Goal: Task Accomplishment & Management: Use online tool/utility

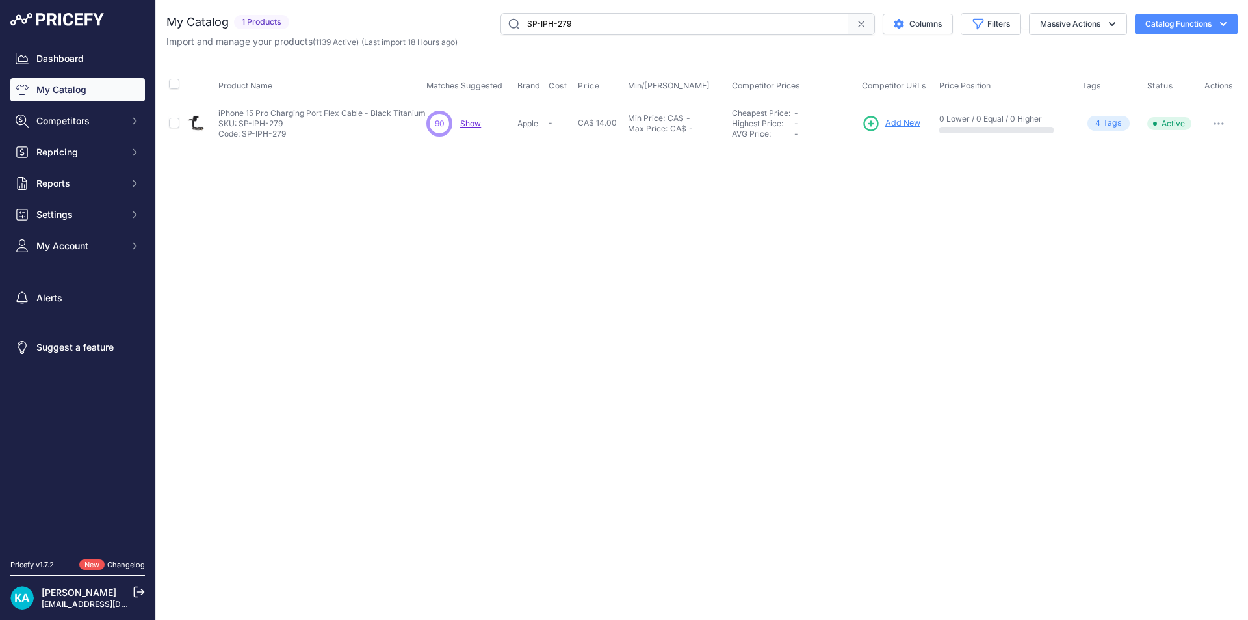
click at [903, 123] on span "Add New" at bounding box center [902, 123] width 35 height 12
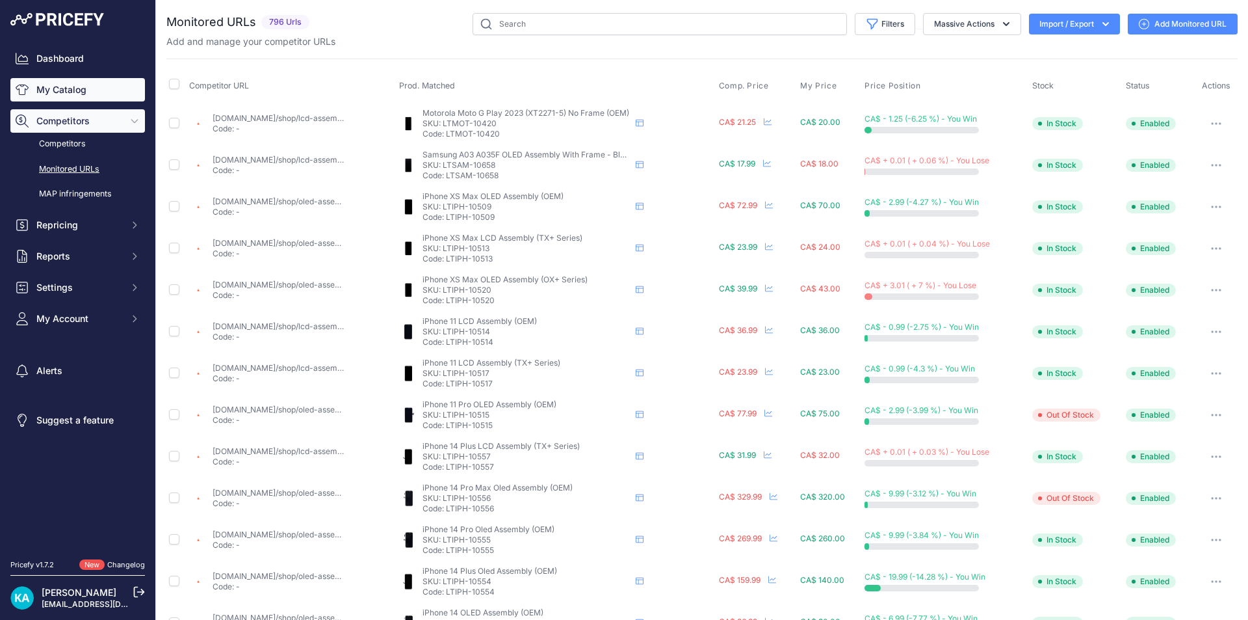
click at [57, 87] on link "My Catalog" at bounding box center [77, 89] width 135 height 23
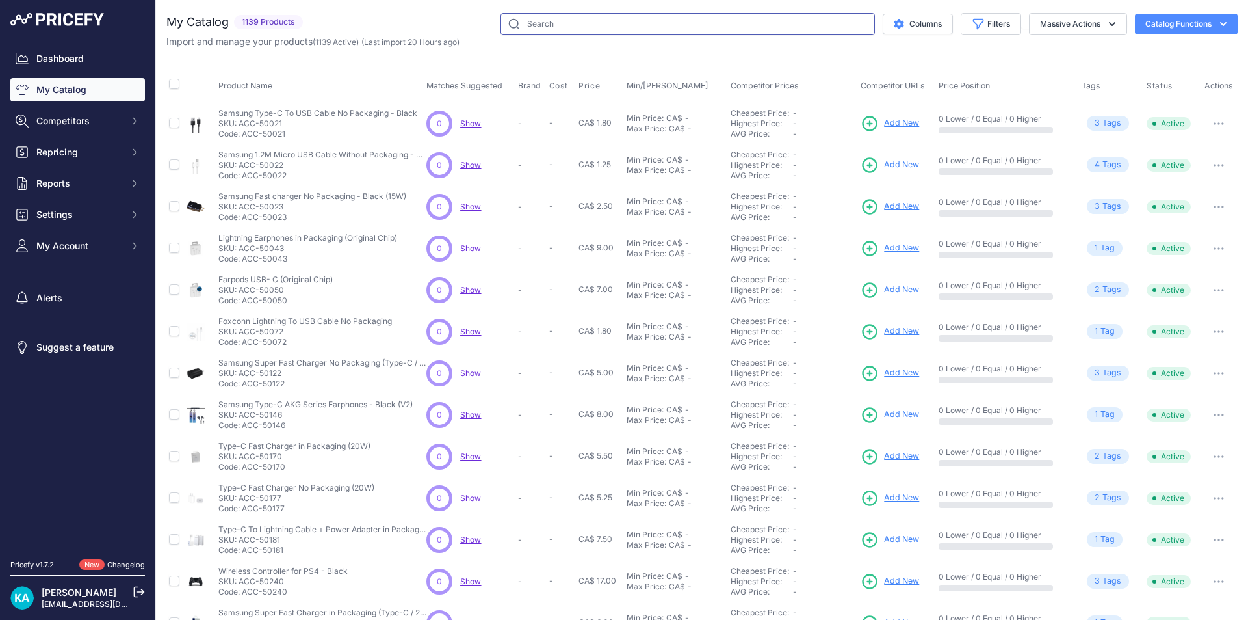
click at [532, 25] on input "text" at bounding box center [688, 24] width 374 height 22
paste input "SP-IPH-279"
type input "SP-IPH-279"
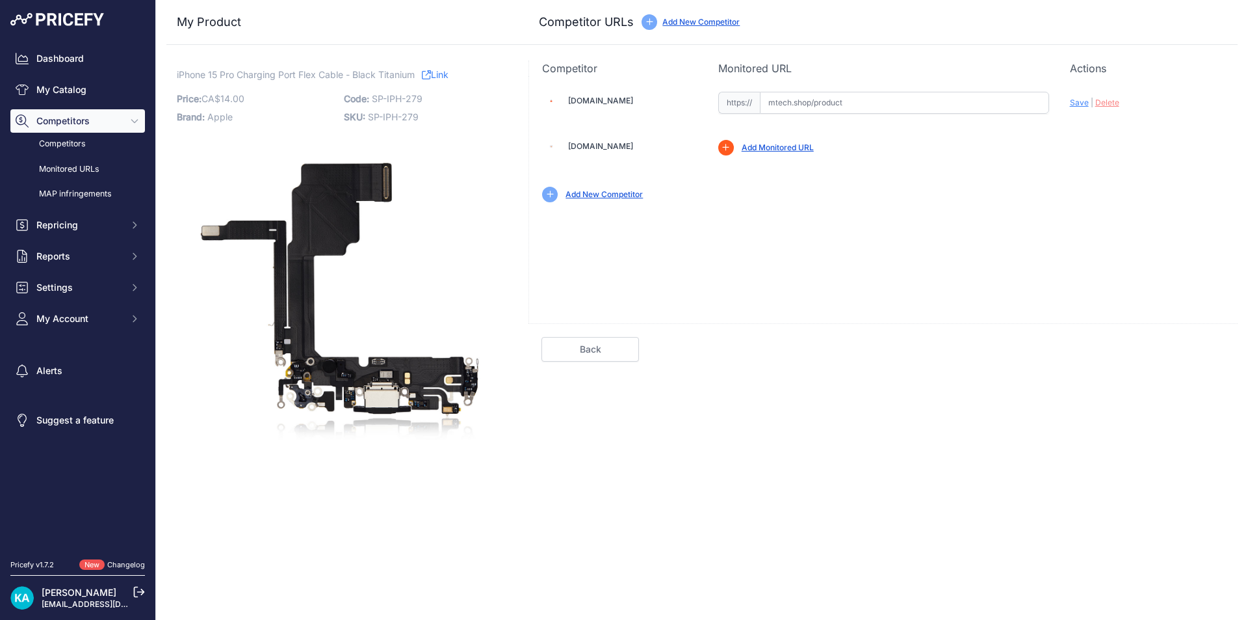
click at [787, 104] on input "text" at bounding box center [904, 103] width 289 height 22
paste input "https://mtech.shop/shop/charging-port-flex-cable-compatible-for-iphone-15-pro-a…"
type input "mtech.shop/shop/charging-port-flex-cable-compatible-for-iphone-15-pro-aftermark…"
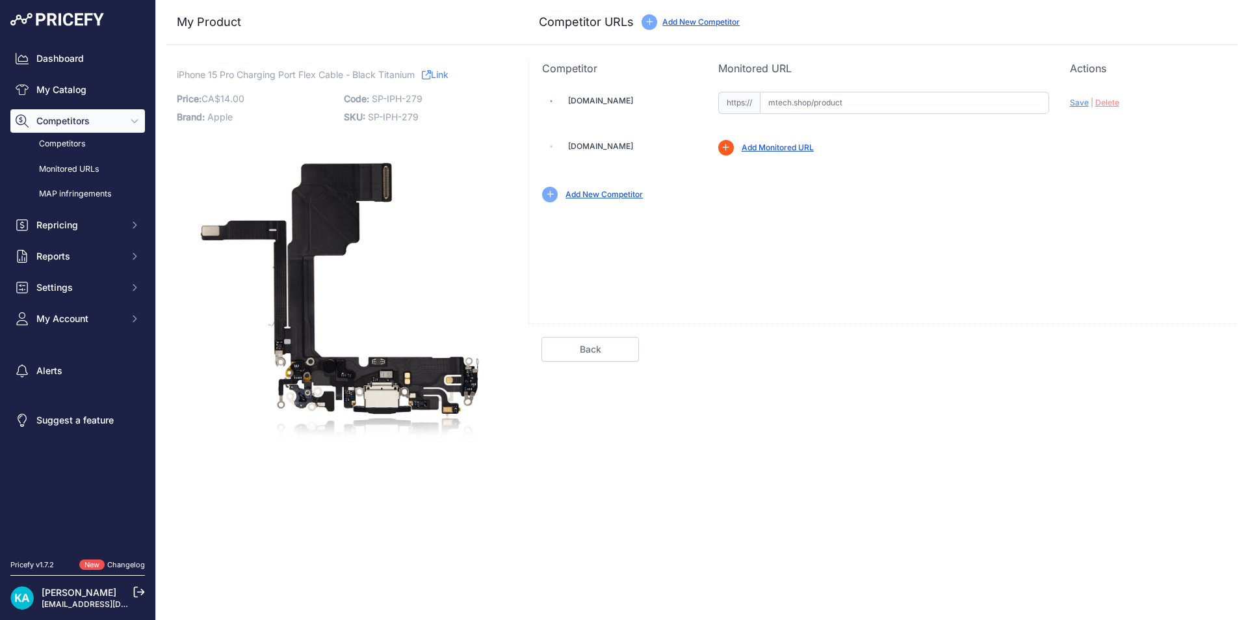
click at [792, 107] on input "text" at bounding box center [904, 103] width 289 height 22
paste input "[URL][DOMAIN_NAME]"
drag, startPoint x: 947, startPoint y: 141, endPoint x: 1069, endPoint y: 129, distance: 122.8
click at [966, 141] on div "Missing Profile In order to monitor this competitor products, please create a v…" at bounding box center [971, 148] width 506 height 16
drag, startPoint x: 1076, startPoint y: 112, endPoint x: 1078, endPoint y: 105, distance: 7.0
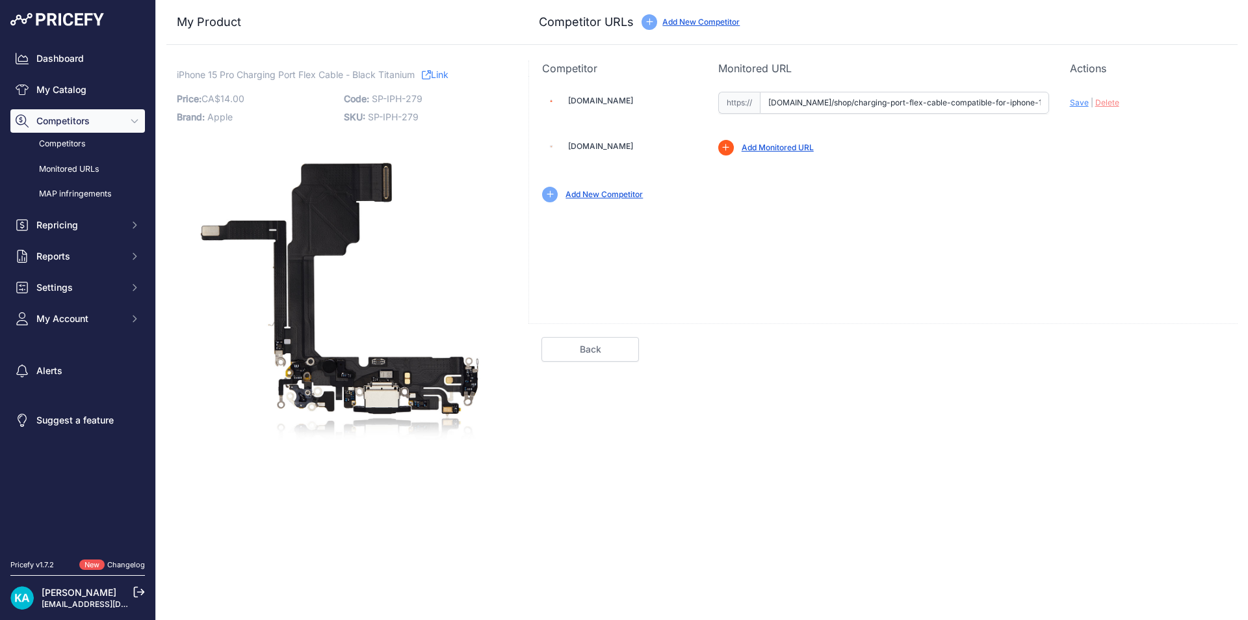
click at [1077, 110] on div "Update Profile Save | Delete Analyzing" at bounding box center [1147, 101] width 155 height 25
click at [1078, 105] on span "Save" at bounding box center [1079, 103] width 19 height 10
type input "https://mtech.shop/shop/charging-port-flex-cable-compatible-for-iphone-15-pro-a…"
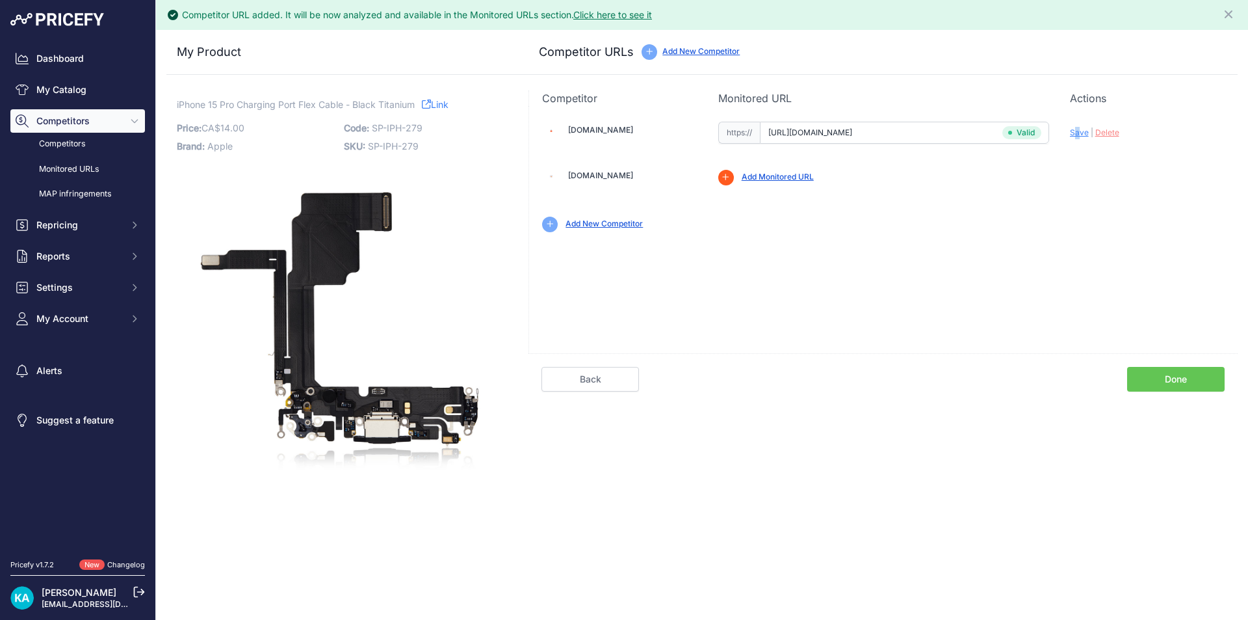
click at [1166, 379] on link "Done" at bounding box center [1176, 379] width 98 height 25
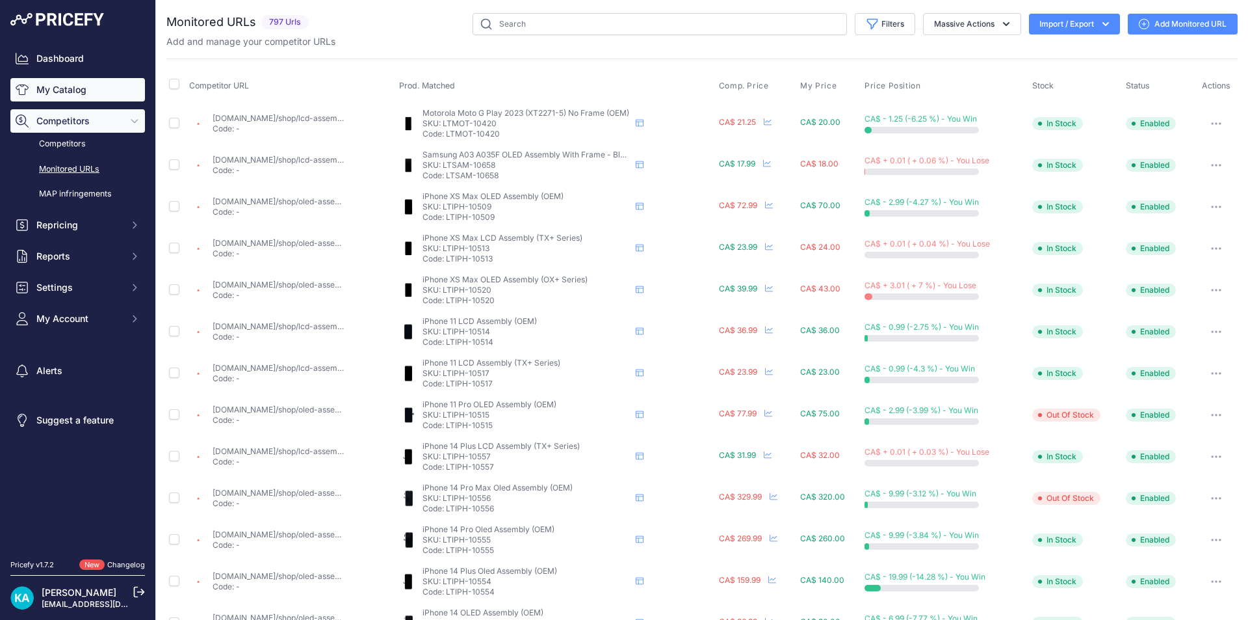
click at [68, 88] on link "My Catalog" at bounding box center [77, 89] width 135 height 23
click at [66, 88] on link "My Catalog" at bounding box center [77, 89] width 135 height 23
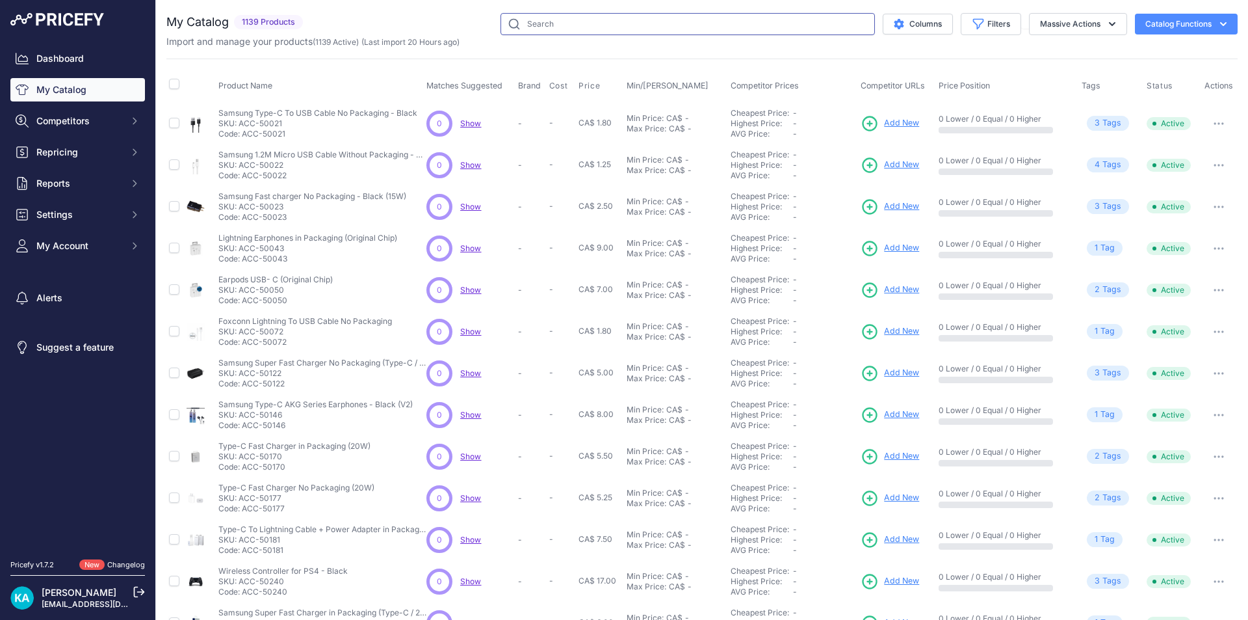
click at [532, 20] on input "text" at bounding box center [688, 24] width 374 height 22
paste input "SP-IPH-282"
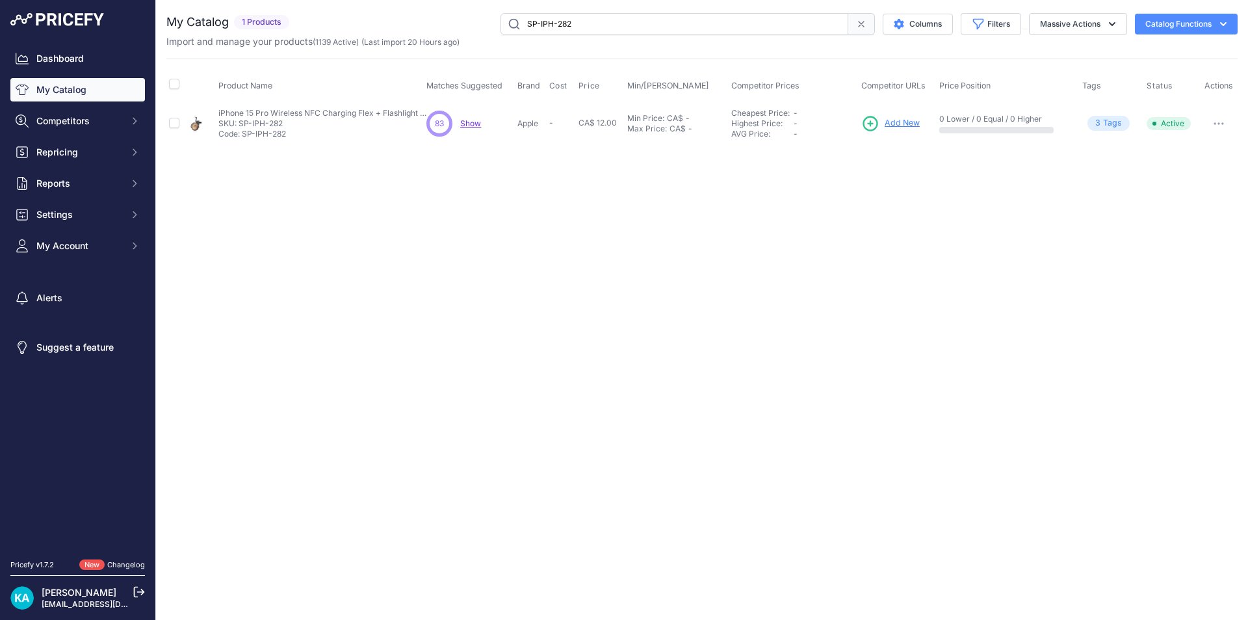
drag, startPoint x: 590, startPoint y: 23, endPoint x: 473, endPoint y: 21, distance: 117.0
click at [473, 21] on div "SP-IPH-282 Columns Filters Status All Status Only Enabled Only Disabled" at bounding box center [765, 24] width 943 height 22
paste input "9"
type input "SP-IPH-289"
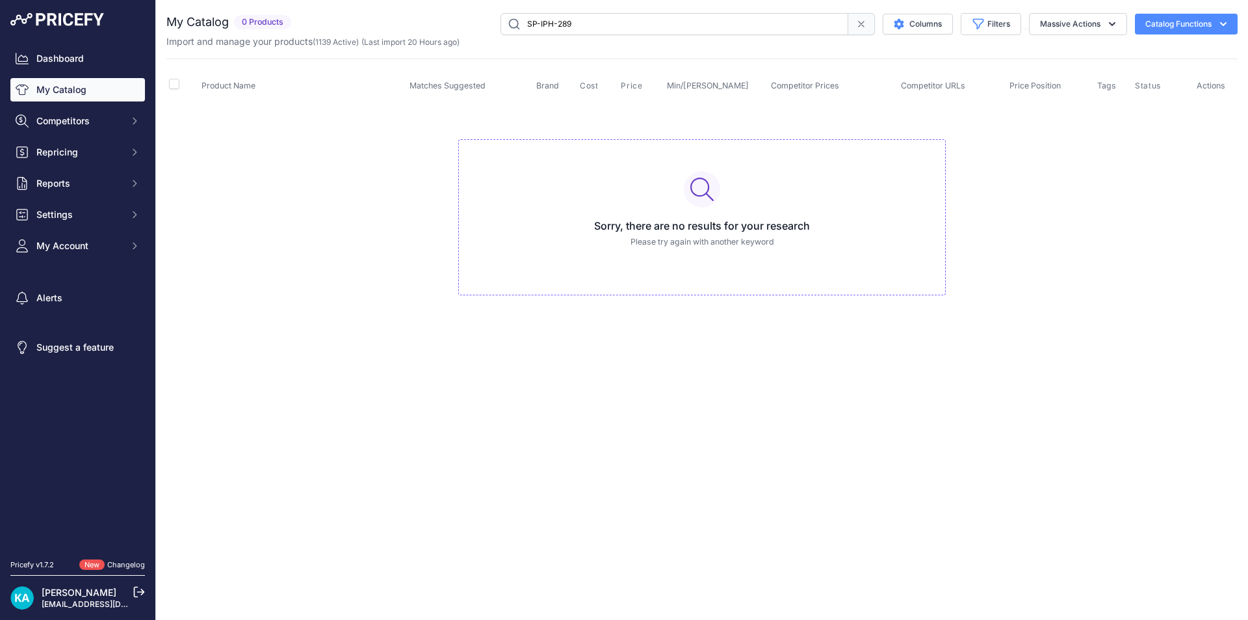
click at [86, 96] on link "My Catalog" at bounding box center [77, 89] width 135 height 23
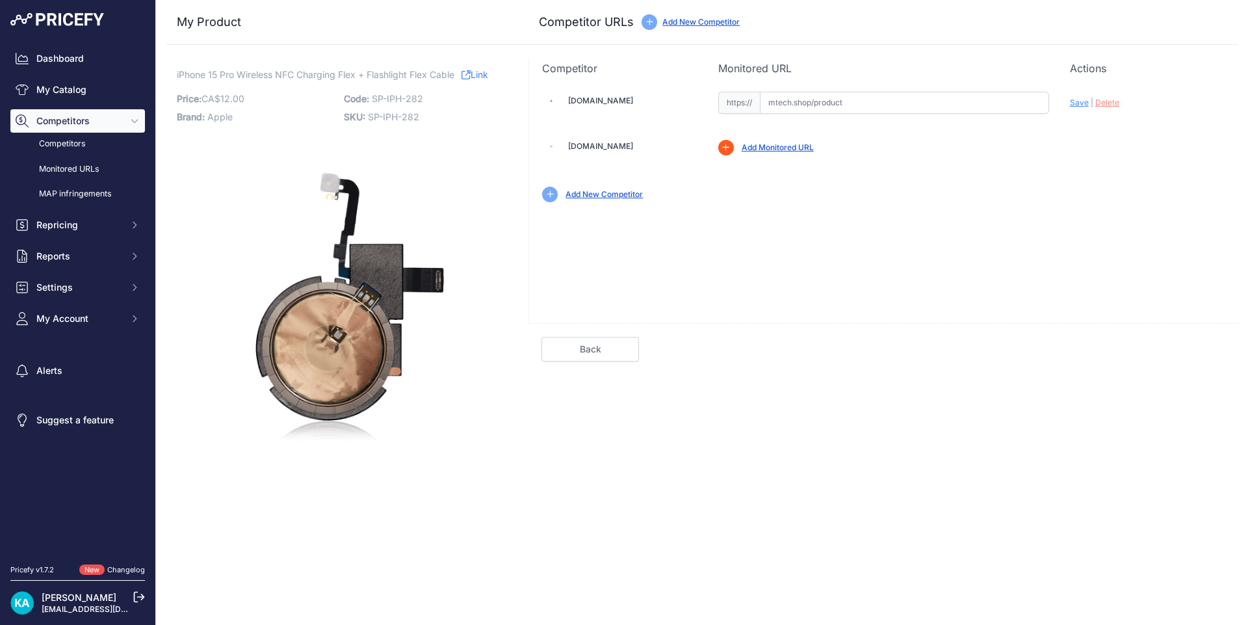
click at [804, 108] on input "text" at bounding box center [904, 103] width 289 height 22
paste input "SP-IPH-289"
type input "SP-IPH-289"
drag, startPoint x: 827, startPoint y: 102, endPoint x: 759, endPoint y: 106, distance: 68.4
click at [759, 106] on div "https:// SP-IPH-289 Valid Invalid" at bounding box center [883, 103] width 331 height 22
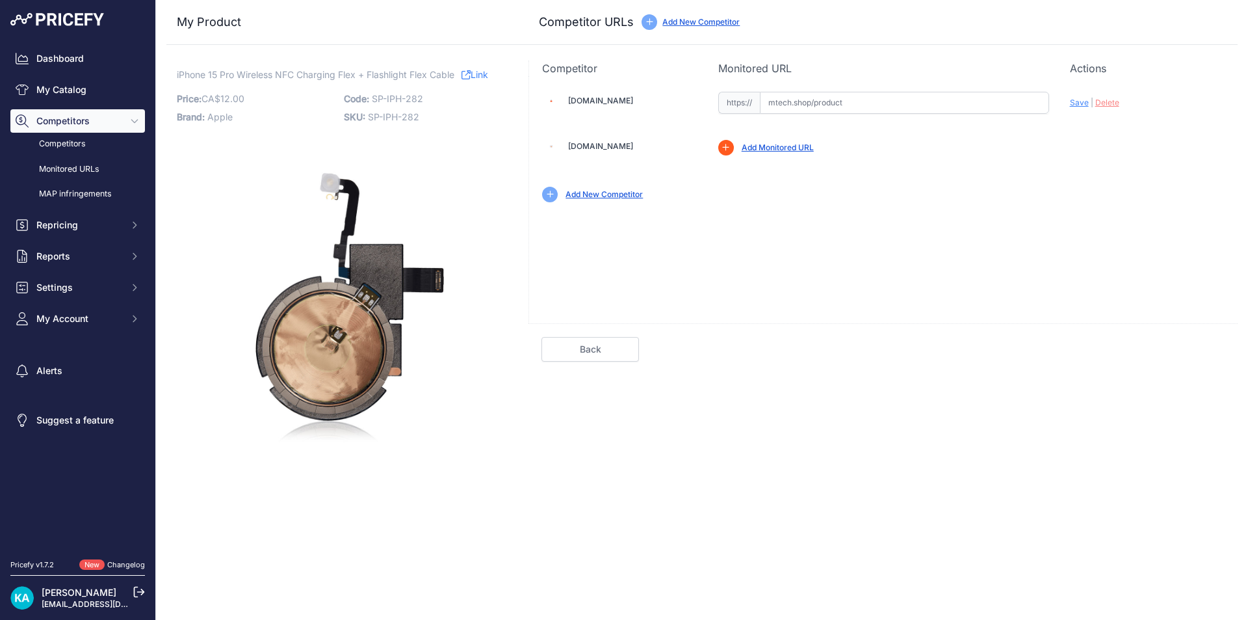
click at [777, 108] on input "text" at bounding box center [904, 103] width 289 height 22
paste input "[URL][DOMAIN_NAME]"
click at [1076, 207] on div "[DOMAIN_NAME] Valid Invalid |" at bounding box center [883, 145] width 709 height 139
click at [1079, 107] on div "Update Profile Save | [GEOGRAPHIC_DATA] Analyzing" at bounding box center [1147, 99] width 155 height 20
click at [1079, 107] on span "Save" at bounding box center [1079, 103] width 19 height 10
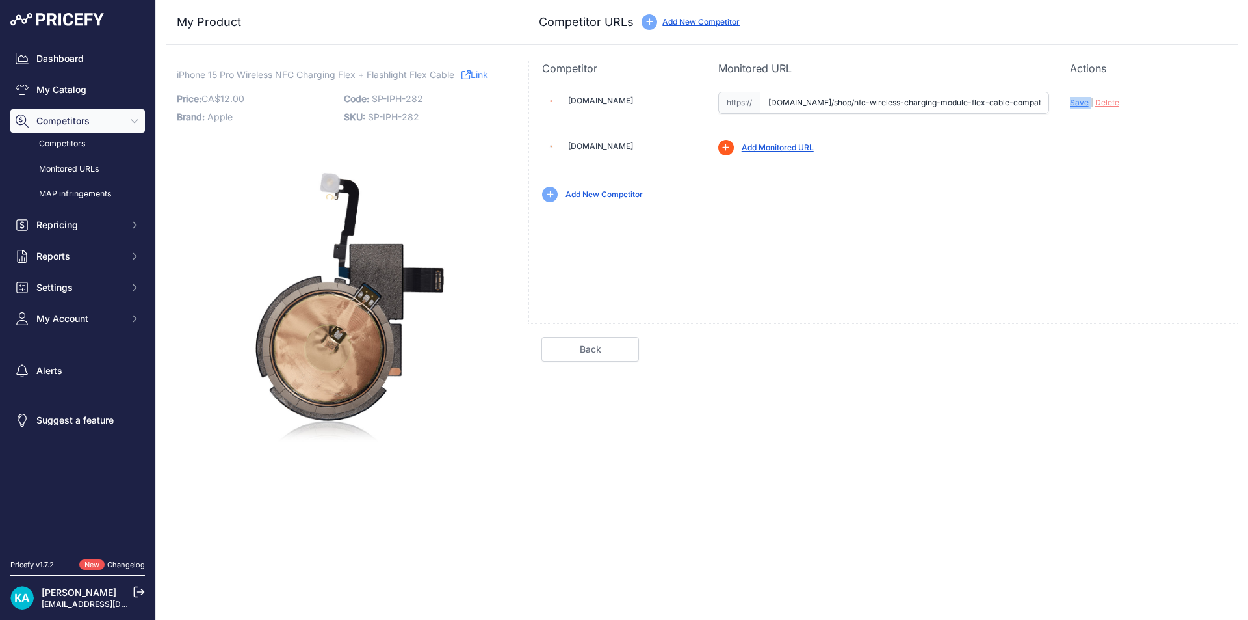
type input "[URL][DOMAIN_NAME]"
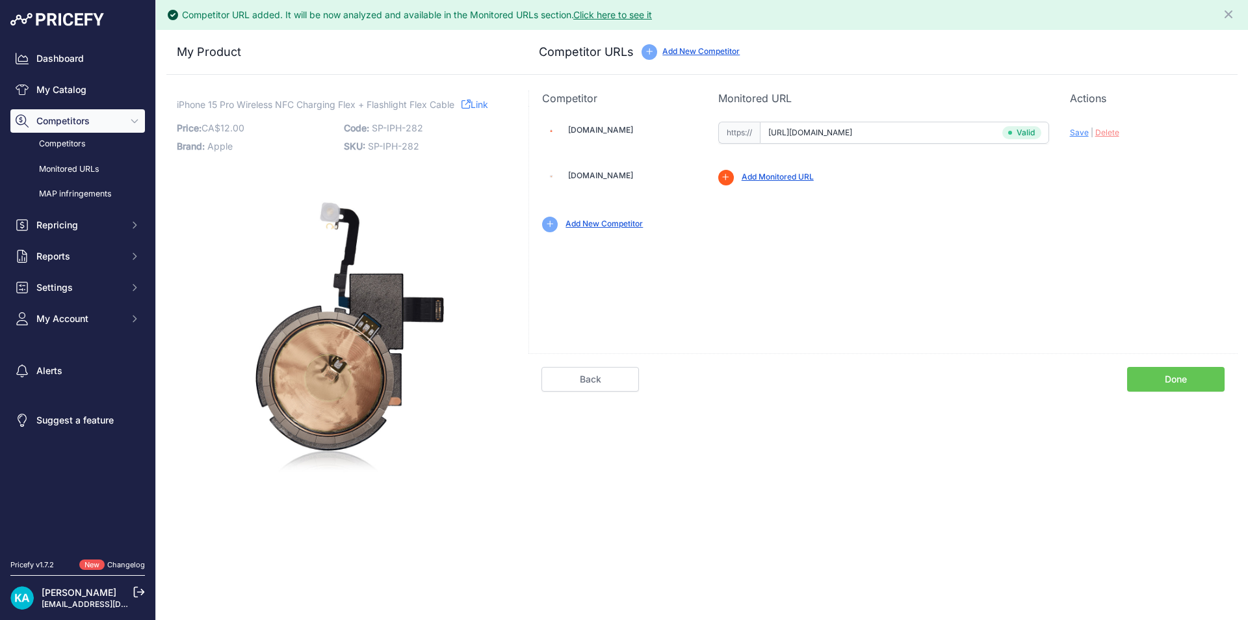
click at [1146, 392] on div "Competitor Monitored URL Actions Valid Invalid Save | Delete Analyzing" at bounding box center [883, 289] width 709 height 399
click at [1146, 385] on link "Done" at bounding box center [1176, 379] width 98 height 25
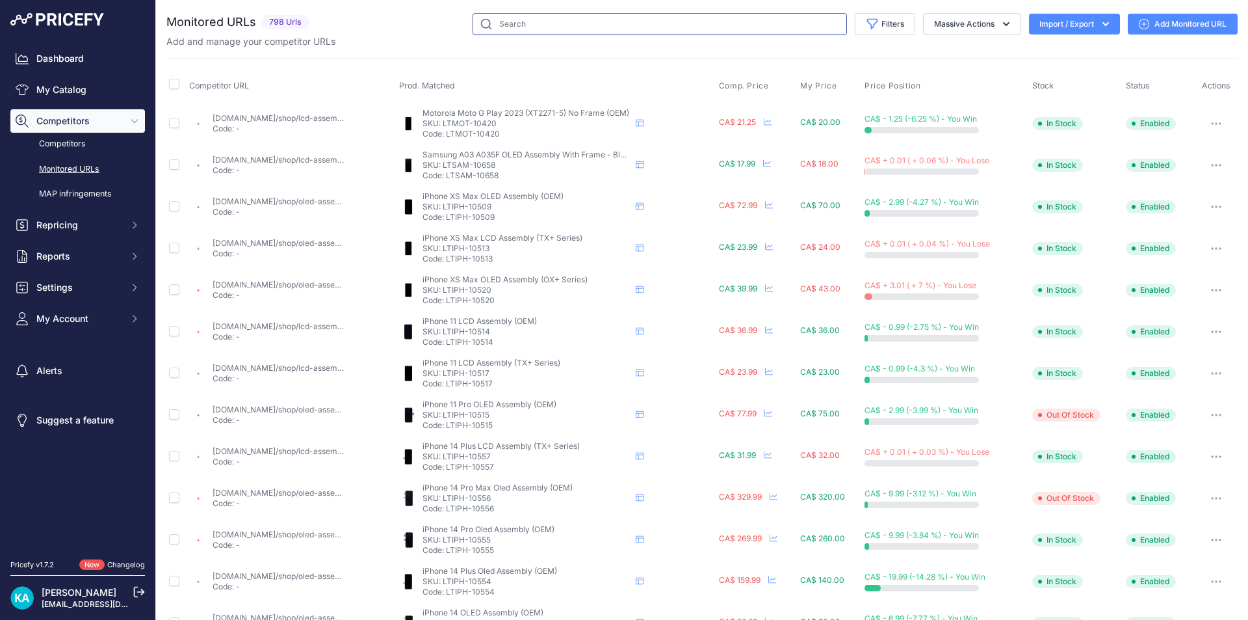
click at [595, 34] on input "text" at bounding box center [660, 24] width 374 height 22
paste input "SP-IPH-289"
type input "SP-IPH-289"
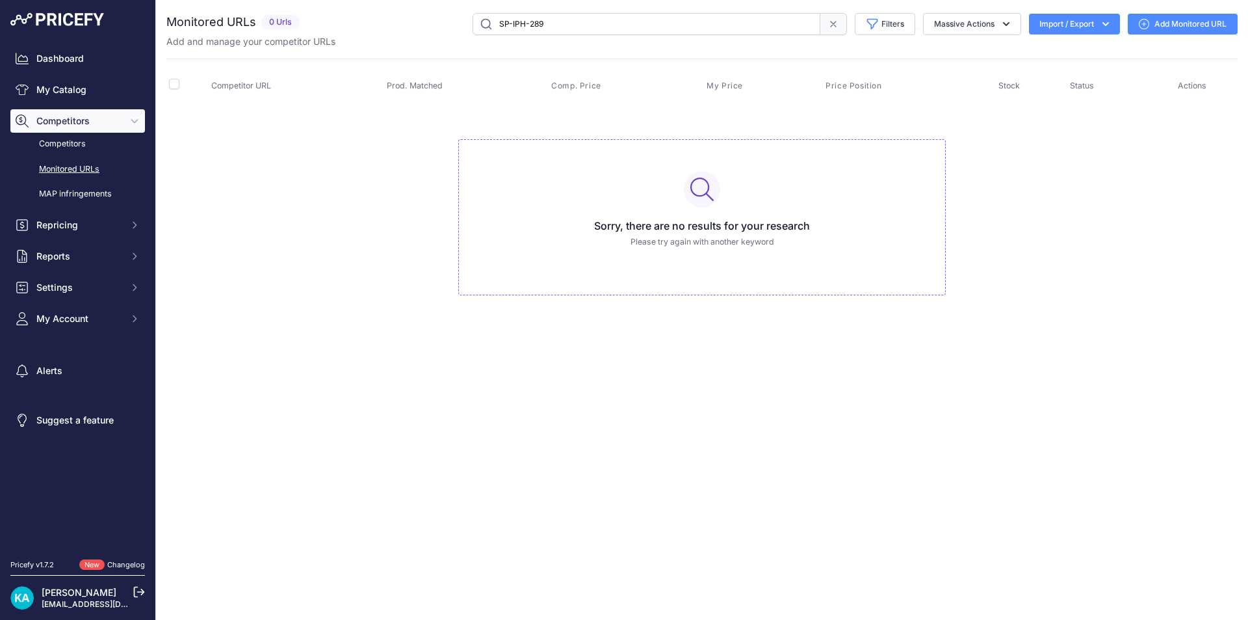
drag, startPoint x: 595, startPoint y: 27, endPoint x: 459, endPoint y: 36, distance: 136.8
click at [459, 36] on div "Monitored URLs 0 Urls" at bounding box center [701, 30] width 1071 height 35
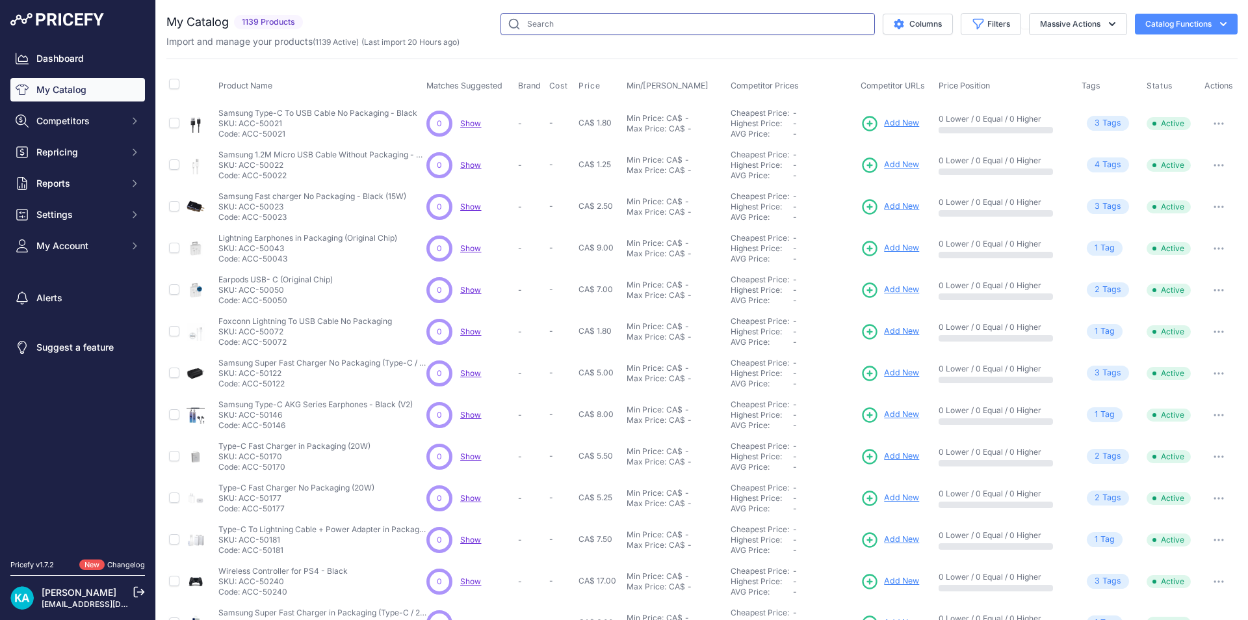
click at [568, 23] on input "text" at bounding box center [688, 24] width 374 height 22
paste input "SP-IPH-289"
type input "SP-IPH-289"
